Goal: Entertainment & Leisure: Consume media (video, audio)

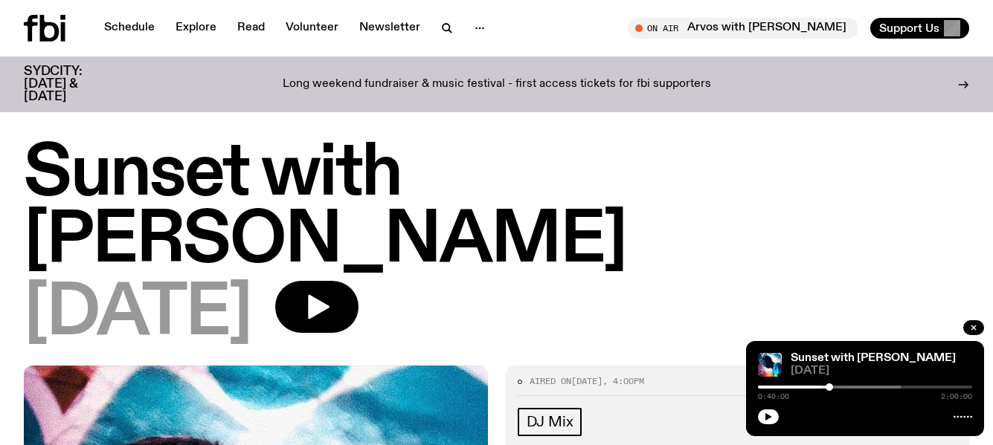
drag, startPoint x: 899, startPoint y: 387, endPoint x: 828, endPoint y: 401, distance: 72.6
click at [828, 401] on div "Sunset with [PERSON_NAME] [DATE] 0:40:00 2:00:00" at bounding box center [865, 388] width 238 height 95
click at [761, 412] on button "button" at bounding box center [768, 417] width 21 height 15
click at [767, 414] on icon "button" at bounding box center [768, 417] width 9 height 9
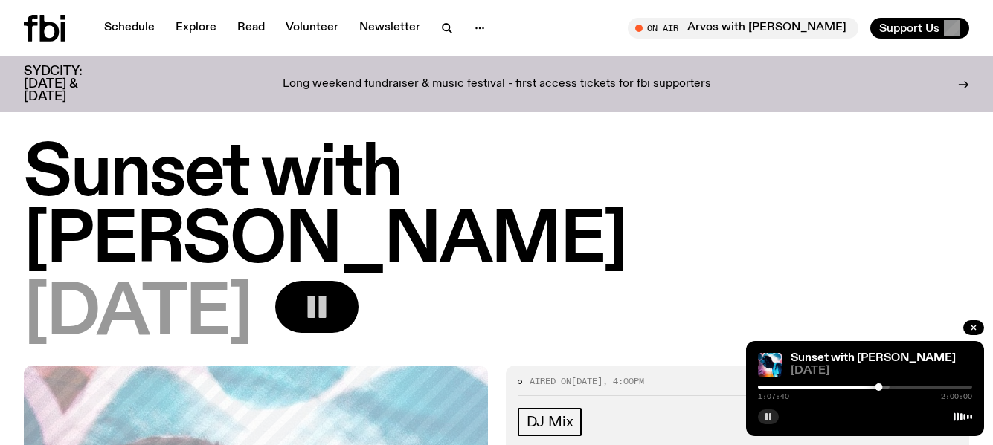
click at [315, 296] on rect "button" at bounding box center [311, 307] width 7 height 22
